Goal: Information Seeking & Learning: Learn about a topic

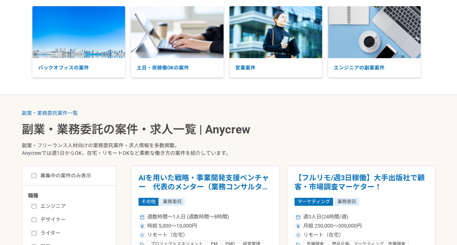
scroll to position [73, 0]
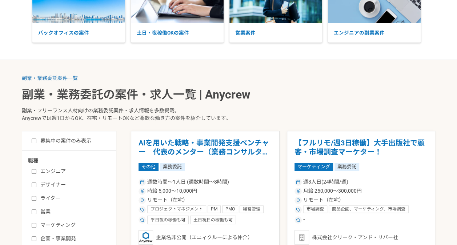
click at [35, 140] on input "募集中の案件のみ表示" at bounding box center [34, 141] width 5 height 5
checkbox input "true"
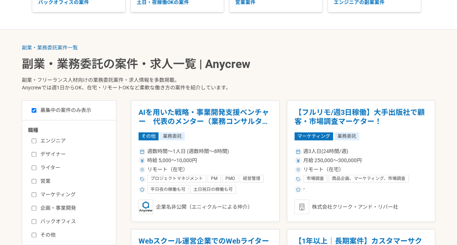
scroll to position [145, 0]
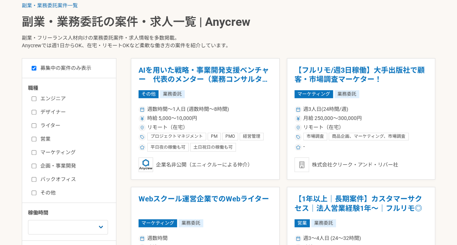
click at [35, 153] on input "マーケティング" at bounding box center [34, 152] width 5 height 5
checkbox input "true"
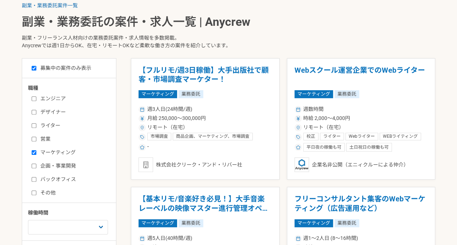
click at [33, 164] on input "企画・事業開発" at bounding box center [34, 166] width 5 height 5
checkbox input "true"
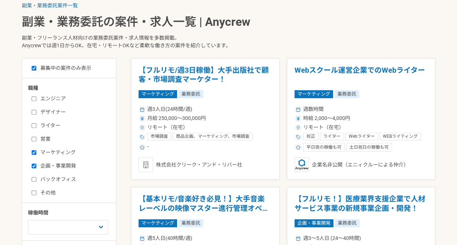
click at [34, 180] on input "バックオフィス" at bounding box center [34, 179] width 5 height 5
checkbox input "true"
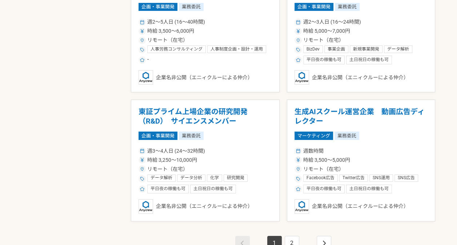
scroll to position [1272, 0]
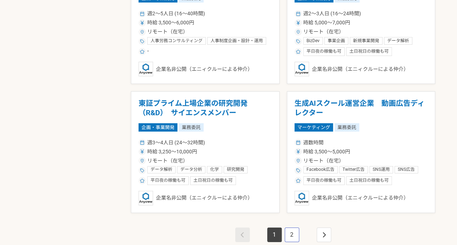
click at [290, 234] on link "2" at bounding box center [292, 235] width 15 height 15
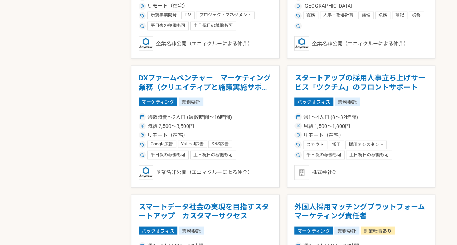
scroll to position [654, 0]
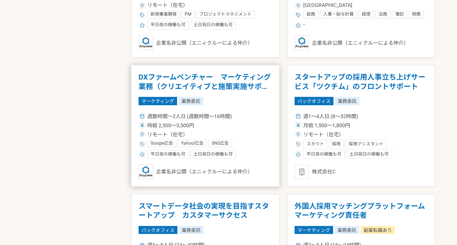
click at [223, 83] on h1 "DXファームベンチャー　マーケティング業務（クリエイティブと施策実施サポート）" at bounding box center [205, 81] width 133 height 19
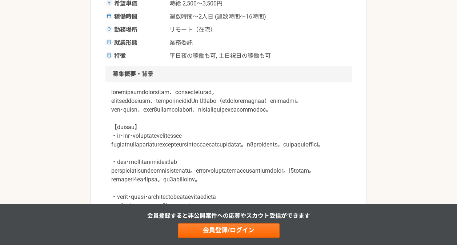
scroll to position [182, 0]
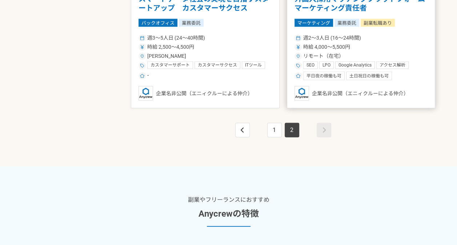
scroll to position [873, 0]
